Goal: Task Accomplishment & Management: Manage account settings

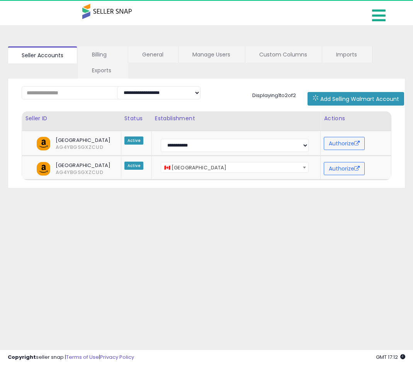
click at [385, 12] on icon at bounding box center [379, 15] width 14 height 15
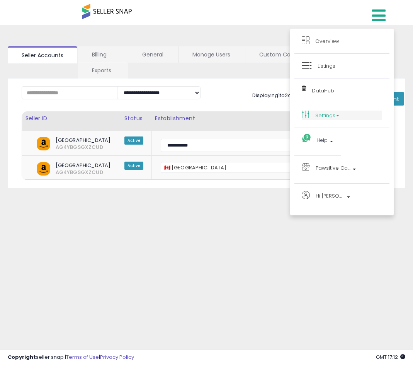
click at [327, 116] on link "Settings" at bounding box center [342, 115] width 80 height 10
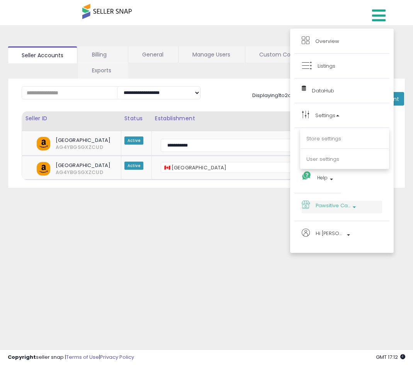
click at [347, 204] on span "Pawsitive Catitude CA" at bounding box center [333, 205] width 35 height 10
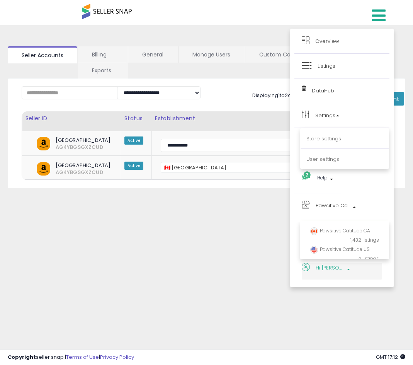
click at [332, 271] on span "Hi [PERSON_NAME]" at bounding box center [330, 268] width 29 height 10
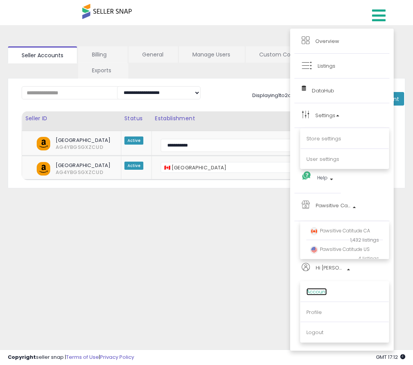
click at [327, 288] on link "Account" at bounding box center [316, 291] width 20 height 7
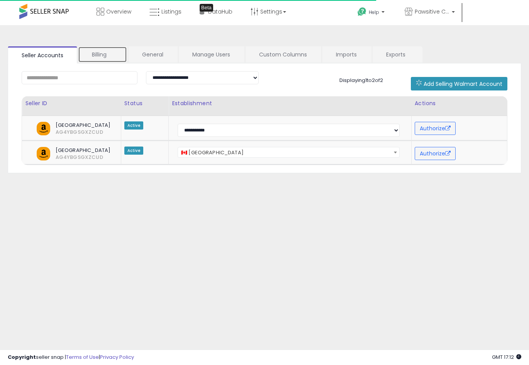
click at [105, 56] on link "Billing" at bounding box center [102, 54] width 49 height 16
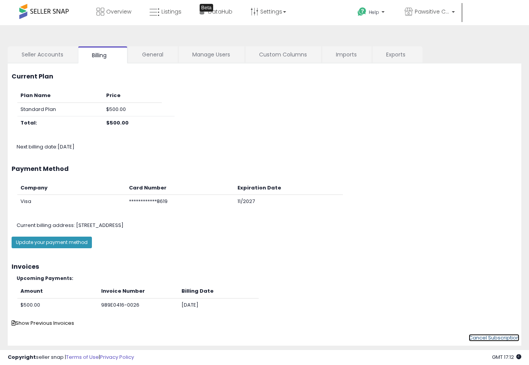
click at [412, 337] on link "Cancel Subscription" at bounding box center [494, 337] width 51 height 7
